Goal: Obtain resource: Obtain resource

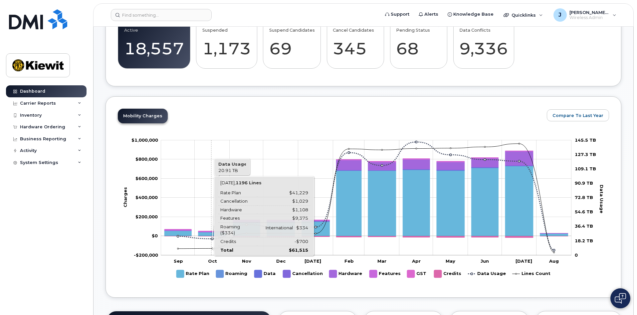
scroll to position [179, 0]
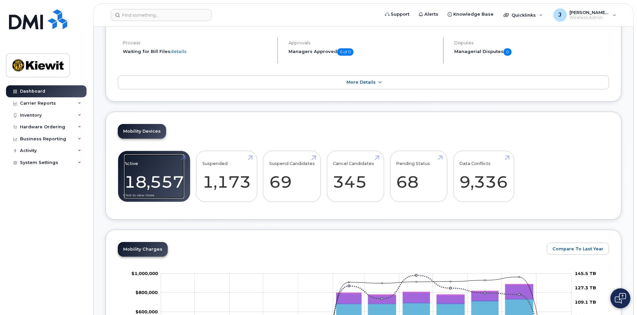
click at [184, 156] on link "Active 18,557" at bounding box center [154, 176] width 60 height 44
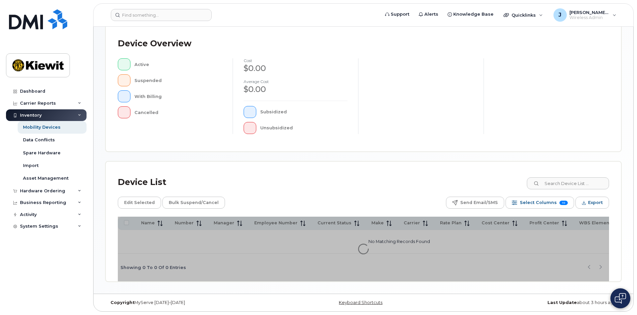
scroll to position [145, 0]
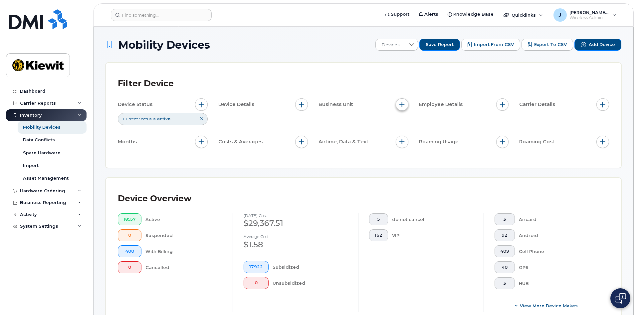
click at [401, 105] on span "button" at bounding box center [402, 104] width 5 height 5
click at [418, 134] on label "Cost Center" at bounding box center [424, 135] width 28 height 6
click at [407, 134] on input "Cost Center" at bounding box center [403, 135] width 5 height 5
checkbox input "true"
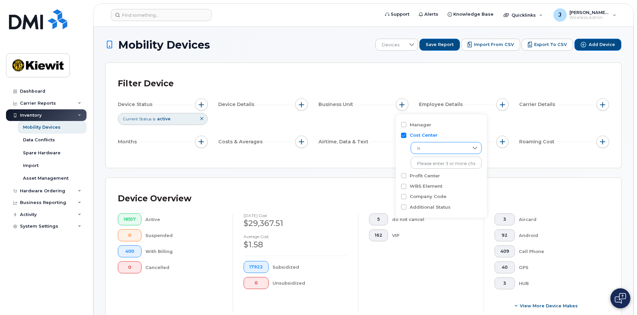
click at [440, 150] on span "is" at bounding box center [440, 148] width 58 height 12
click at [441, 188] on li "contains" at bounding box center [443, 190] width 64 height 12
click at [433, 163] on input "text" at bounding box center [447, 163] width 72 height 12
type input "105186"
click at [351, 159] on div "Filter Device Device Status Current Status is active Device Details Business Un…" at bounding box center [363, 115] width 515 height 105
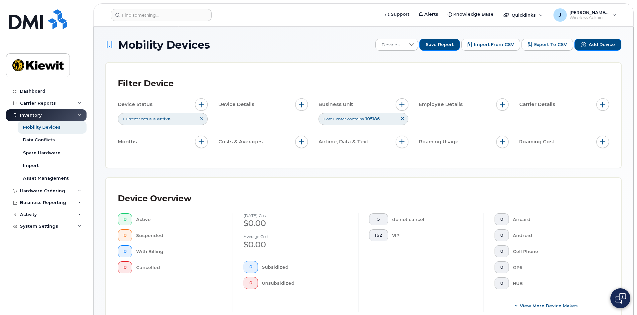
click at [403, 119] on icon at bounding box center [403, 119] width 4 height 4
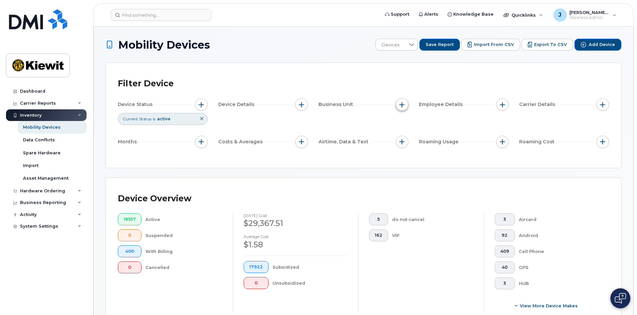
click at [404, 108] on button "button" at bounding box center [402, 104] width 13 height 13
click at [436, 156] on label "WBS Element" at bounding box center [426, 156] width 33 height 6
click at [407, 156] on input "WBS Element" at bounding box center [403, 156] width 5 height 5
checkbox input "true"
click at [437, 172] on span "is" at bounding box center [440, 169] width 58 height 12
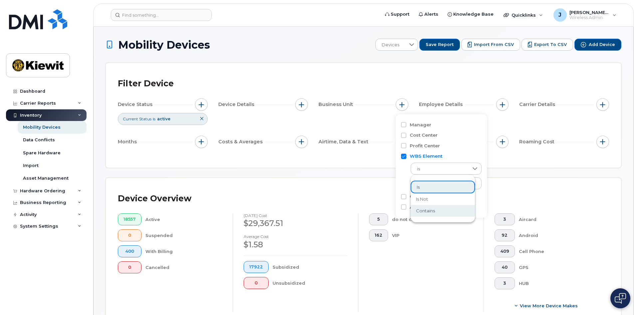
click at [440, 212] on li "contains" at bounding box center [443, 211] width 64 height 12
click at [428, 181] on input "text" at bounding box center [447, 183] width 72 height 12
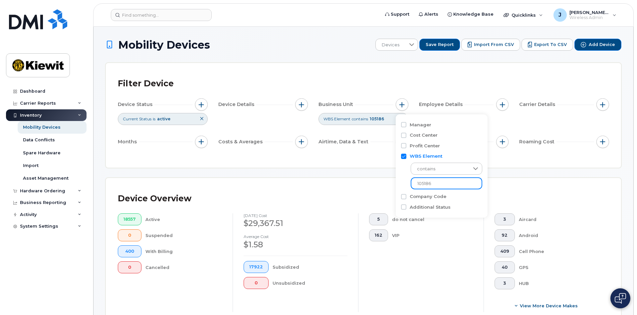
type input "105186"
click at [366, 180] on div "Device Overview 18557 Active 0 Suspended 400 With Billing 0 Cancelled August 20…" at bounding box center [363, 253] width 515 height 151
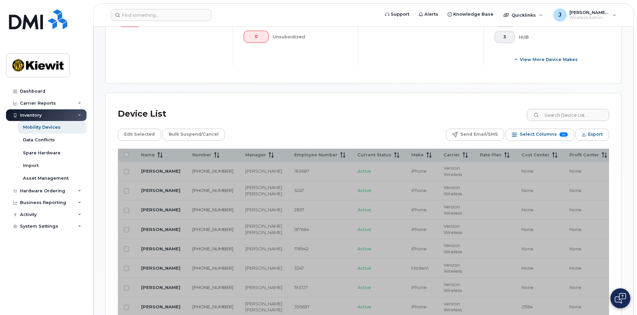
scroll to position [333, 0]
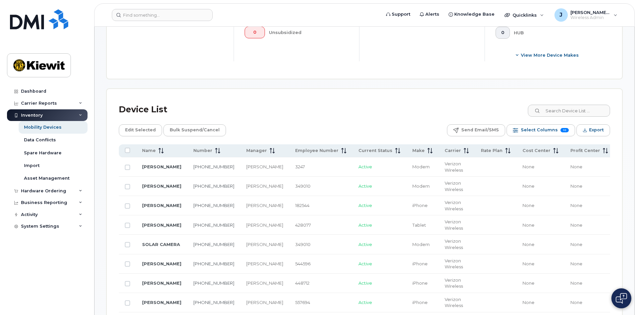
scroll to position [166, 0]
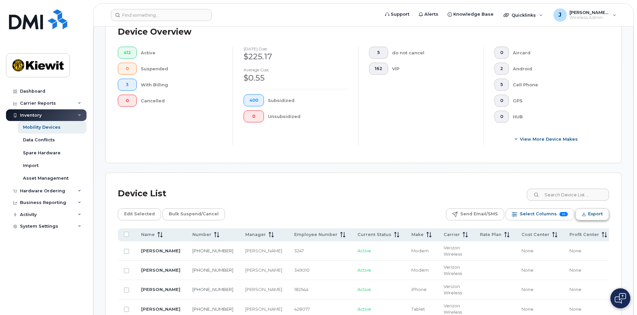
click at [592, 212] on span "Export" at bounding box center [595, 214] width 15 height 10
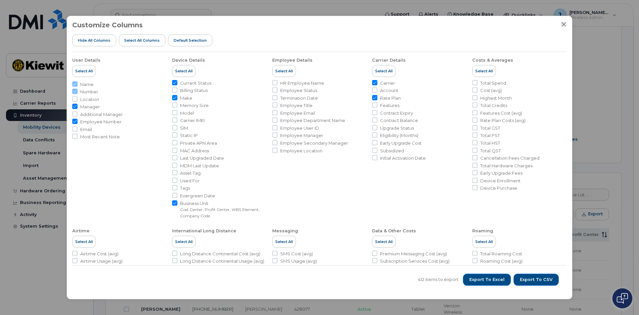
click at [565, 23] on icon "Close" at bounding box center [564, 24] width 4 height 4
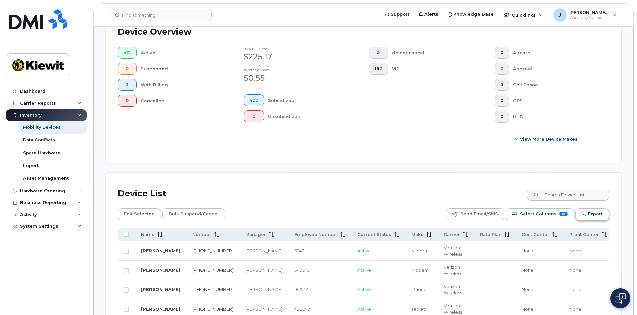
click at [588, 212] on button "Export" at bounding box center [593, 214] width 34 height 12
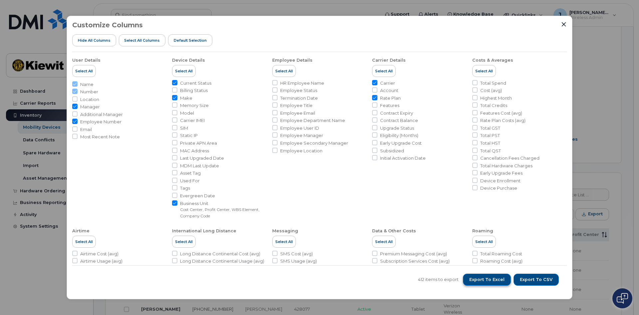
click at [494, 277] on span "Export to Excel" at bounding box center [487, 279] width 35 height 6
